Goal: Check status

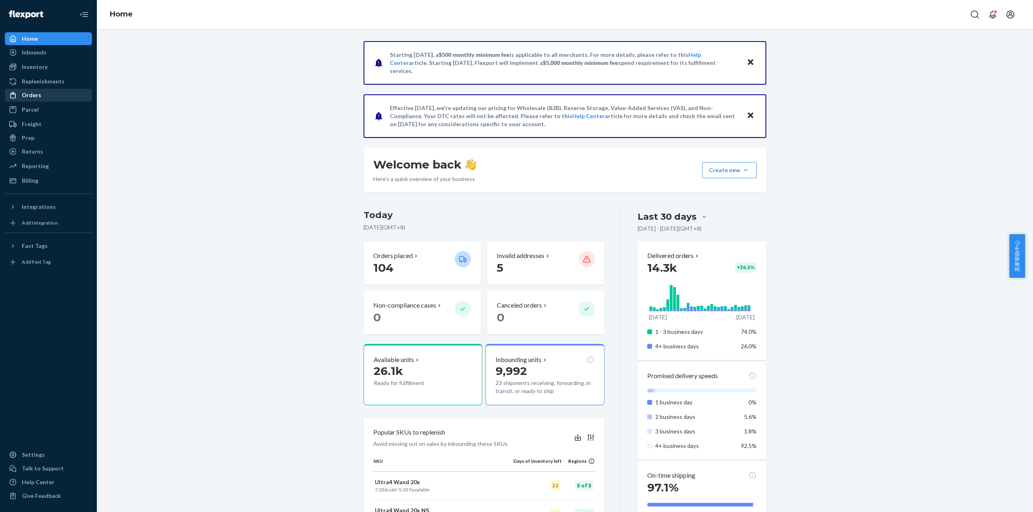
click at [52, 94] on div "Orders" at bounding box center [49, 95] width 86 height 11
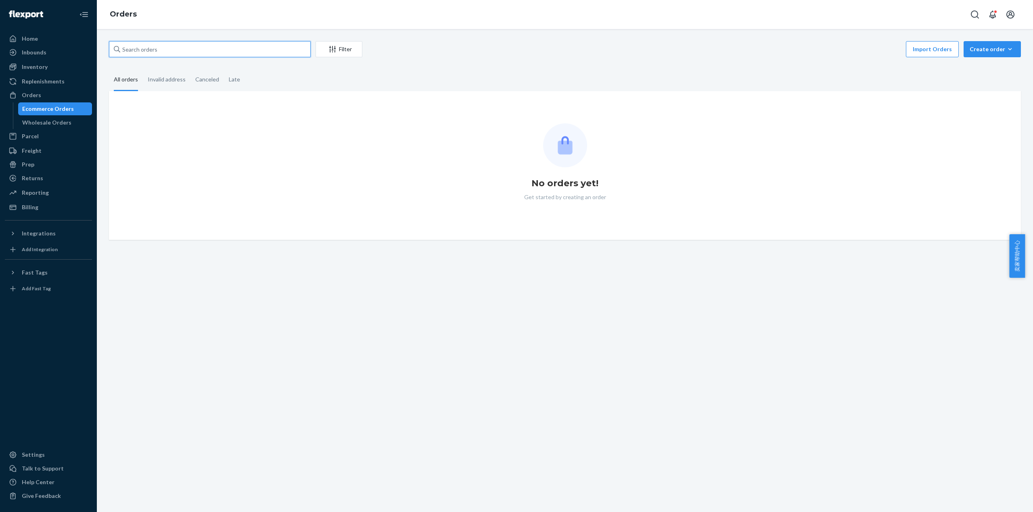
click at [160, 51] on input "text" at bounding box center [210, 49] width 202 height 16
paste input "496594MIRA"
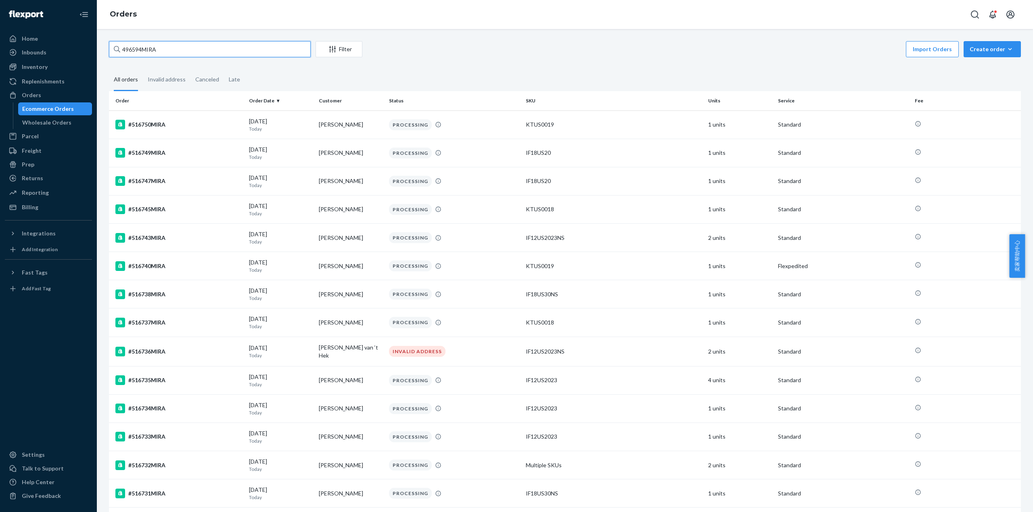
click at [190, 47] on input "496594MIRA" at bounding box center [210, 49] width 202 height 16
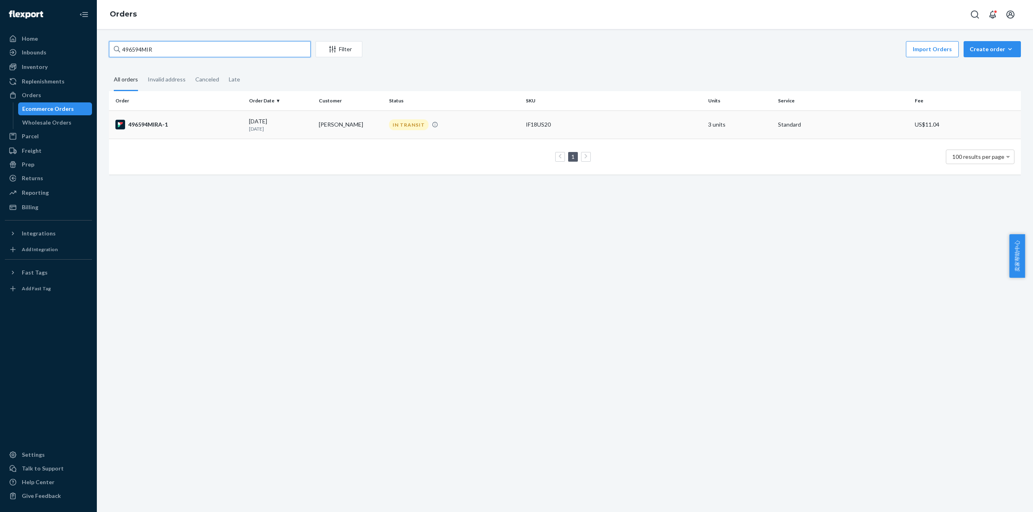
type input "496594MIR"
click at [163, 115] on td "496594MIRA-1" at bounding box center [177, 125] width 137 height 28
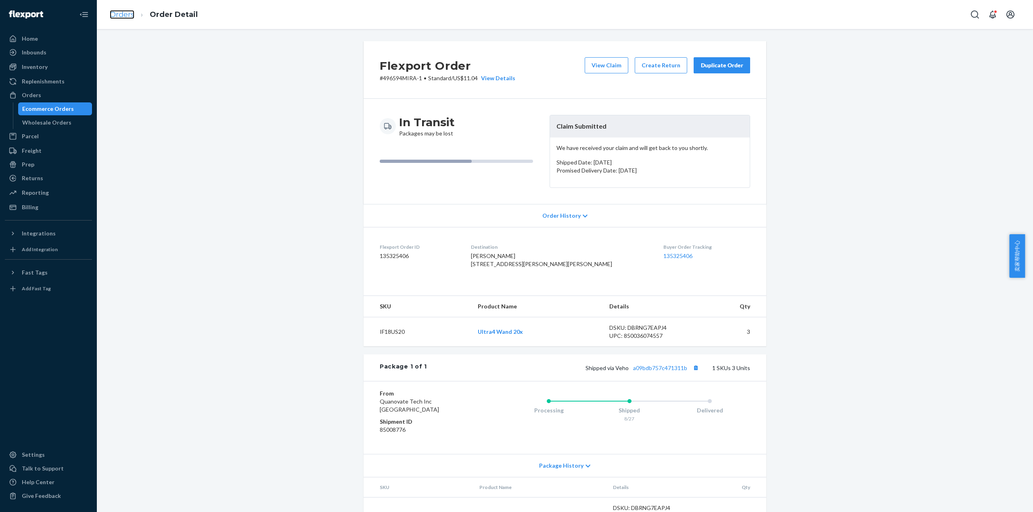
click at [122, 18] on link "Orders" at bounding box center [122, 14] width 25 height 9
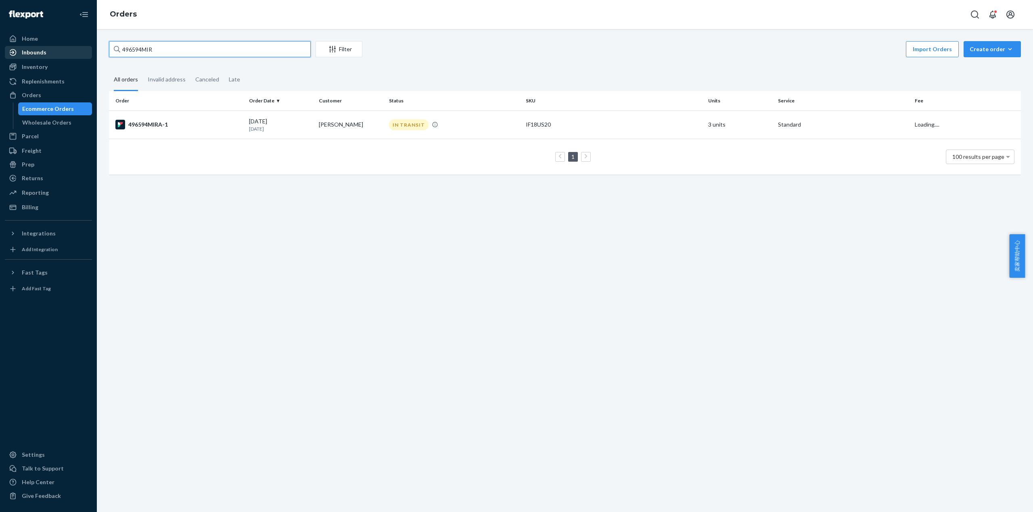
drag, startPoint x: 162, startPoint y: 48, endPoint x: 79, endPoint y: 48, distance: 82.3
click at [79, 48] on div "Home Inbounds Shipping Plans Problems Inventory Products Replenishments Orders …" at bounding box center [516, 256] width 1033 height 512
paste input "509298MIRA"
type input "509298MIRA"
drag, startPoint x: 176, startPoint y: 44, endPoint x: 94, endPoint y: 49, distance: 82.5
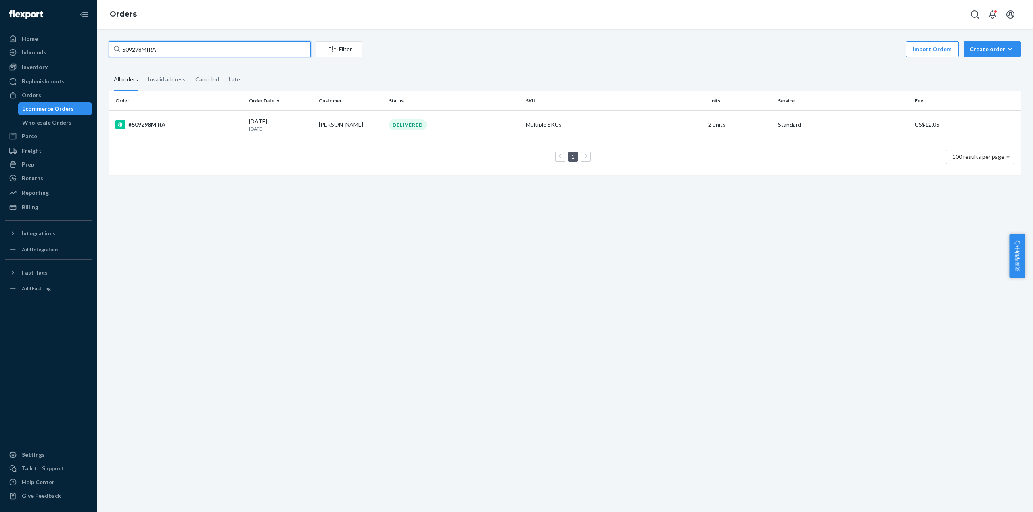
click at [94, 49] on div "Home Inbounds Shipping Plans Problems Inventory Products Replenishments Orders …" at bounding box center [516, 256] width 1033 height 512
click at [144, 126] on div "#509298MIRA" at bounding box center [178, 125] width 127 height 10
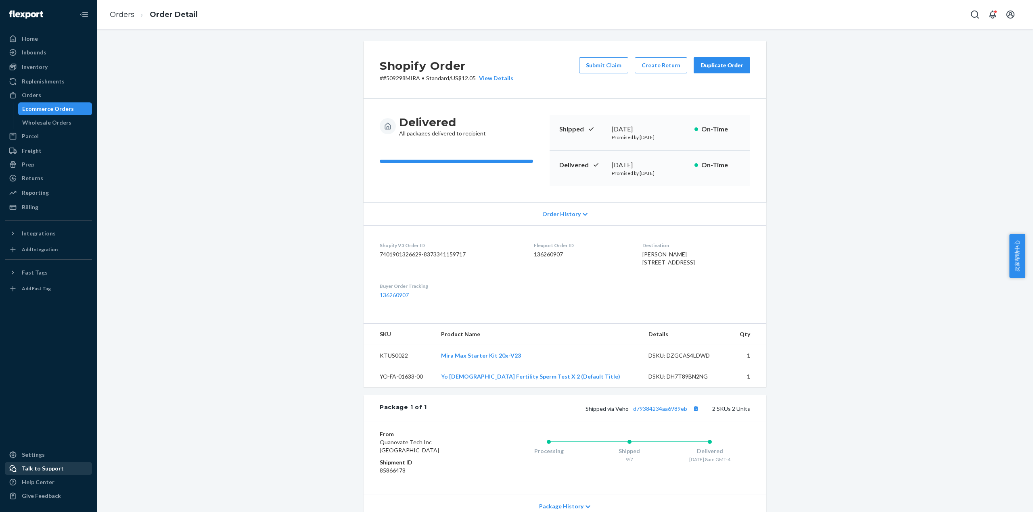
click at [60, 470] on div "Talk to Support" at bounding box center [49, 468] width 86 height 11
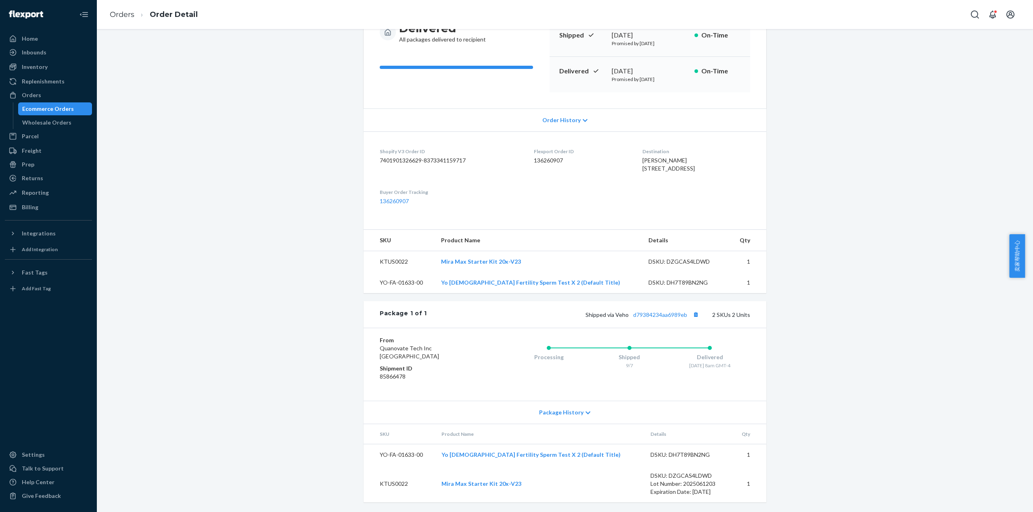
scroll to position [111, 0]
drag, startPoint x: 411, startPoint y: 378, endPoint x: 369, endPoint y: 378, distance: 42.0
click at [369, 378] on div "From Quanovate Tech Inc [GEOGRAPHIC_DATA] Shipment ID 85866478 Processing Shipp…" at bounding box center [565, 364] width 403 height 73
copy dd "85866478"
